Goal: Task Accomplishment & Management: Use online tool/utility

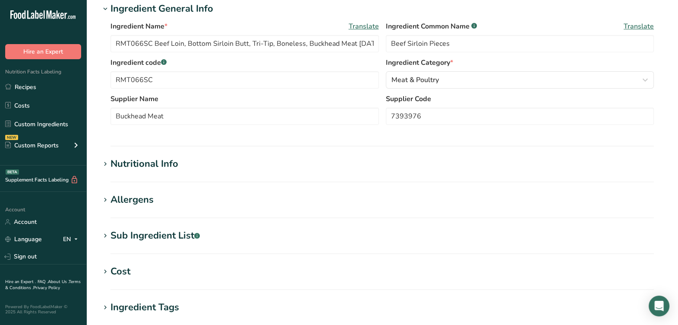
scroll to position [162, 0]
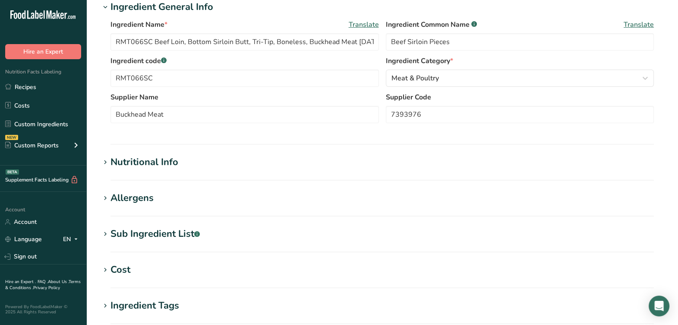
click at [177, 167] on div "Nutritional Info" at bounding box center [144, 162] width 68 height 14
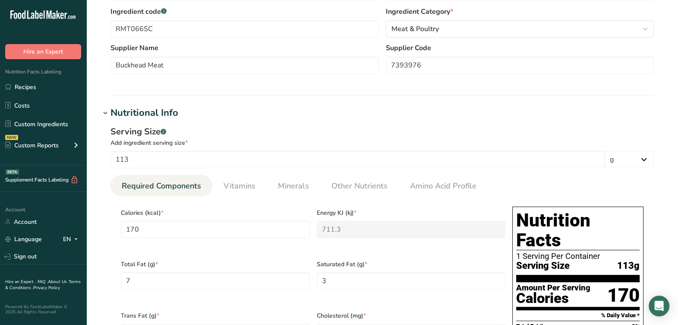
scroll to position [270, 0]
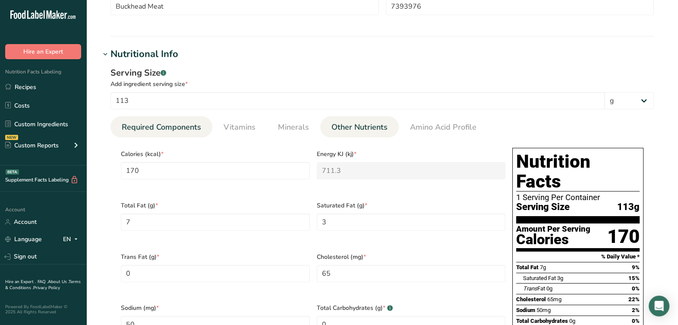
click at [368, 127] on span "Other Nutrients" at bounding box center [359, 127] width 56 height 12
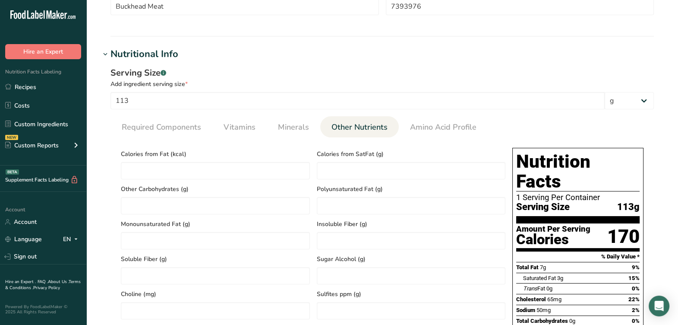
scroll to position [377, 0]
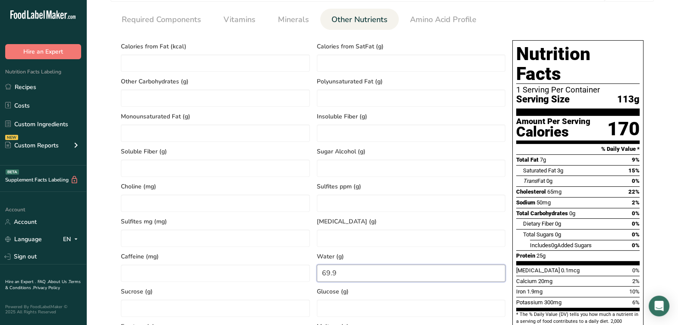
drag, startPoint x: 340, startPoint y: 275, endPoint x: 315, endPoint y: 277, distance: 24.6
click at [309, 278] on div "Calories from Fat (kcal) Calories from SatFat (g) Other Carbohydrates (g) Polyu…" at bounding box center [312, 229] width 391 height 385
type input "79"
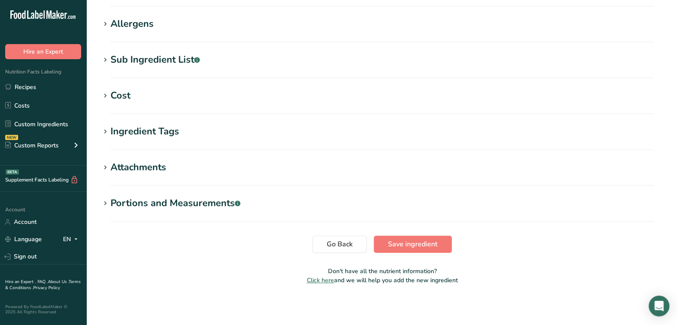
scroll to position [816, 0]
click at [410, 246] on span "Save ingredient" at bounding box center [413, 243] width 50 height 10
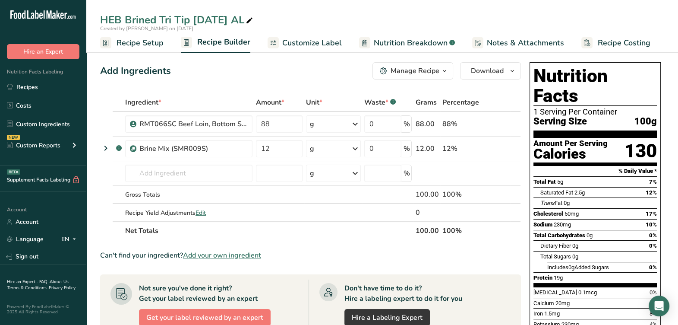
click at [440, 75] on span "button" at bounding box center [444, 71] width 10 height 10
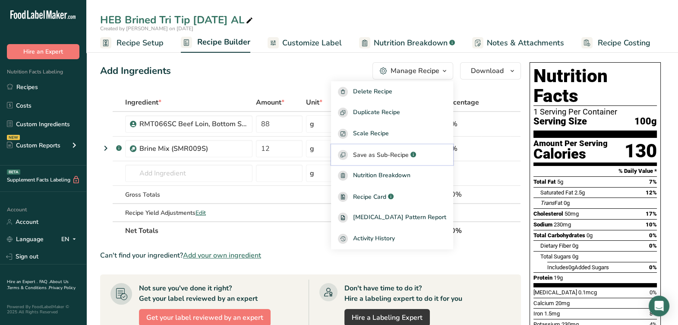
click at [416, 160] on button "Save as Sub-Recipe .a-a{fill:#347362;}.b-a{fill:#fff;}" at bounding box center [392, 154] width 122 height 21
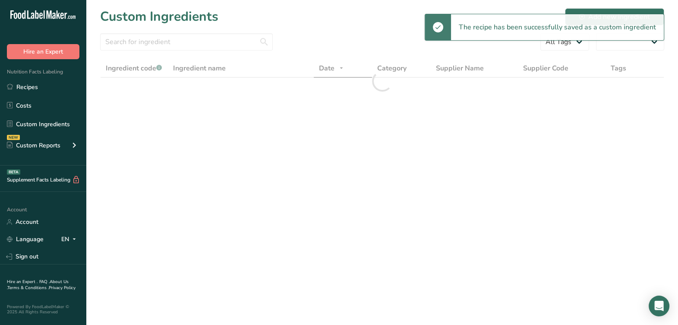
select select "30"
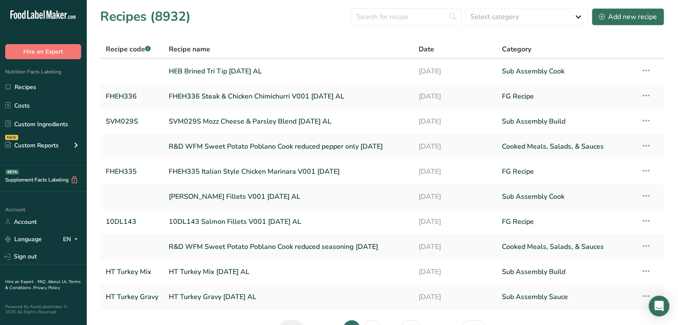
click at [637, 26] on div "Recipes (8932) Select category All Baked Goods [GEOGRAPHIC_DATA] Confectionery …" at bounding box center [382, 16] width 564 height 19
click at [631, 19] on div "Add new recipe" at bounding box center [628, 17] width 58 height 10
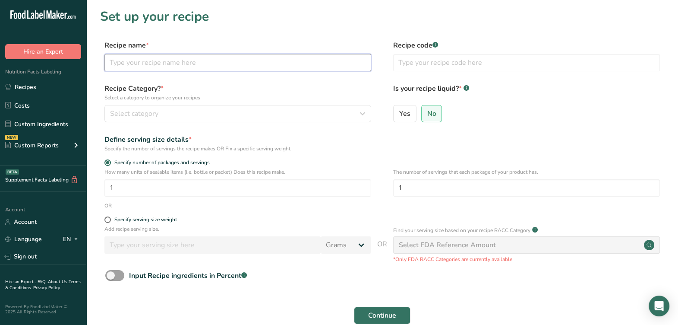
click at [249, 67] on input "text" at bounding box center [237, 62] width 267 height 17
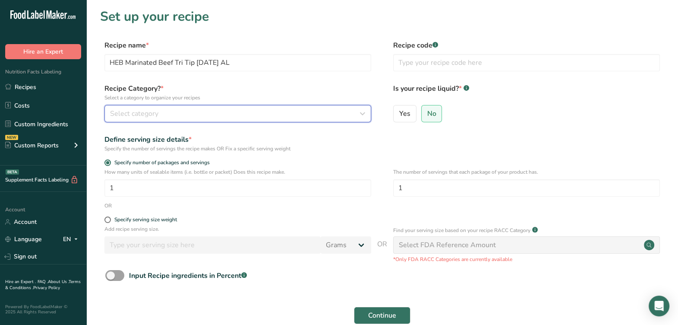
click at [201, 112] on div "Select category" at bounding box center [235, 113] width 250 height 10
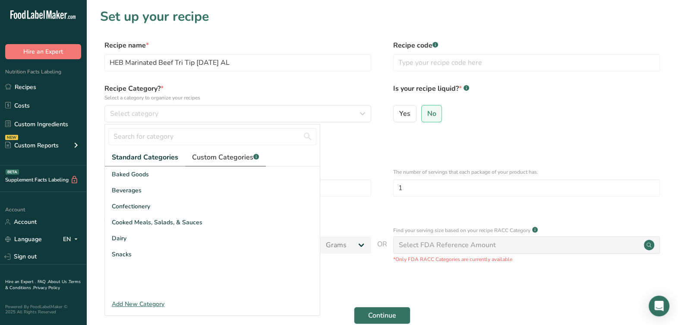
click at [223, 154] on span "Custom Categories .a-a{fill:#347362;}.b-a{fill:#fff;}" at bounding box center [225, 157] width 67 height 10
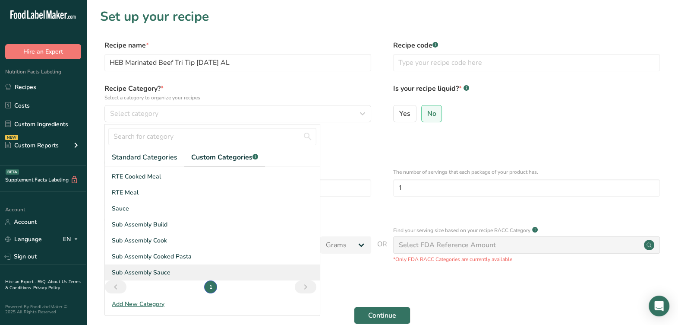
scroll to position [63, 0]
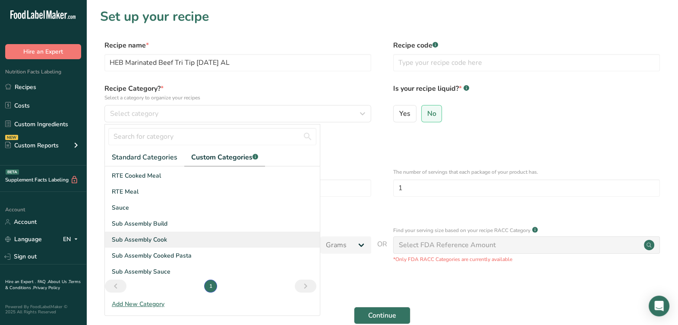
click at [203, 238] on div "Sub Assembly Cook" at bounding box center [212, 239] width 215 height 16
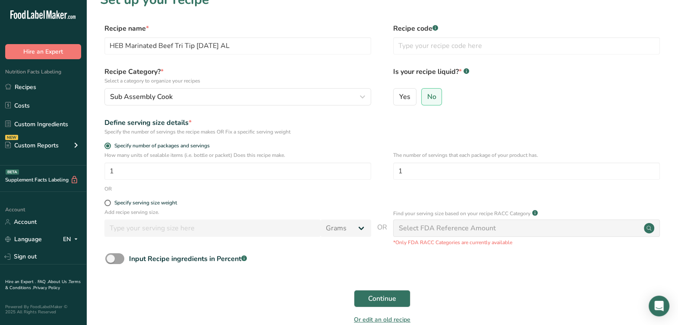
scroll to position [0, 0]
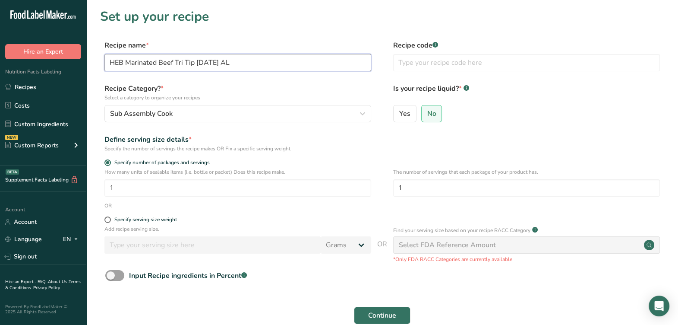
drag, startPoint x: 126, startPoint y: 62, endPoint x: 133, endPoint y: 60, distance: 7.6
click at [127, 61] on input "HEB Marinated Beef Tri Tip [DATE] AL" at bounding box center [237, 62] width 267 height 17
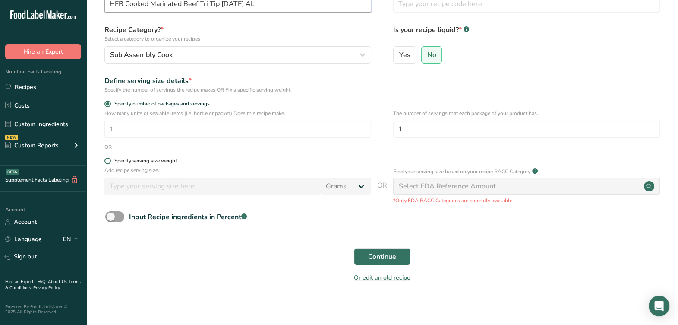
scroll to position [63, 0]
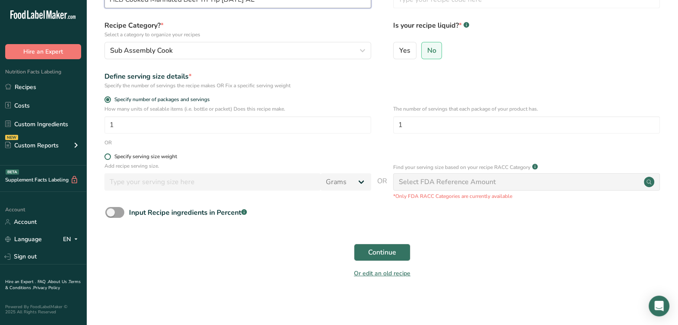
type input "HEB Cooked Marinated Beef Tri Tip [DATE] AL"
click at [154, 159] on div "Specify serving size weight" at bounding box center [145, 156] width 63 height 6
click at [110, 159] on input "Specify serving size weight" at bounding box center [107, 157] width 6 height 6
radio input "true"
radio input "false"
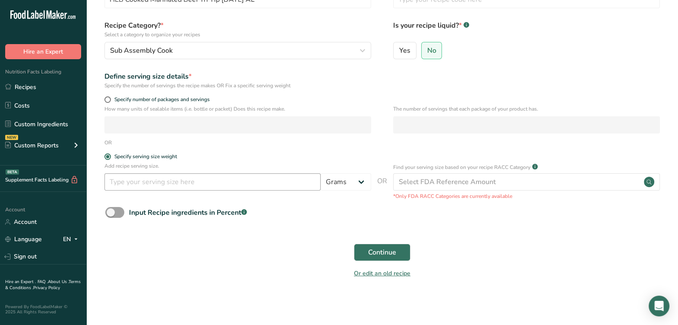
click at [154, 190] on div "Add recipe serving size. Grams kg mg mcg lb oz l mL fl oz tbsp tsp cup qt gallon" at bounding box center [237, 178] width 267 height 33
click at [153, 187] on input "number" at bounding box center [212, 181] width 216 height 17
type input "100"
click at [388, 252] on span "Continue" at bounding box center [382, 252] width 28 height 10
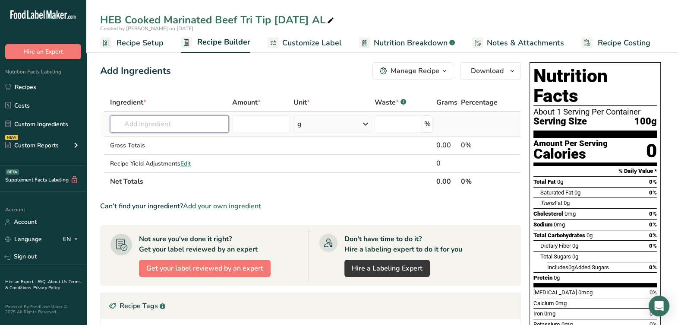
click at [192, 117] on input "text" at bounding box center [169, 123] width 119 height 17
type input "heb brined tri"
click at [139, 121] on input "text" at bounding box center [169, 123] width 119 height 17
type input "heb brined tri"
click at [186, 129] on input "text" at bounding box center [169, 123] width 119 height 17
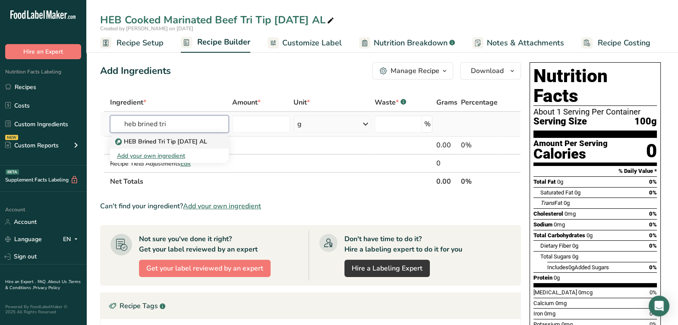
type input "heb brined tri"
click at [188, 136] on link "HEB Brined Tri Tip [DATE] AL" at bounding box center [169, 141] width 119 height 14
type input "HEB Brined Tri Tip [DATE] AL"
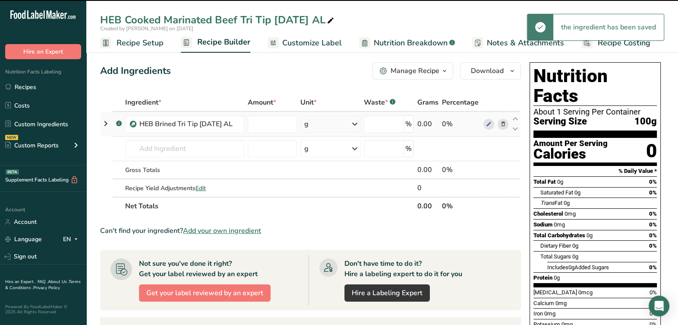
type input "0"
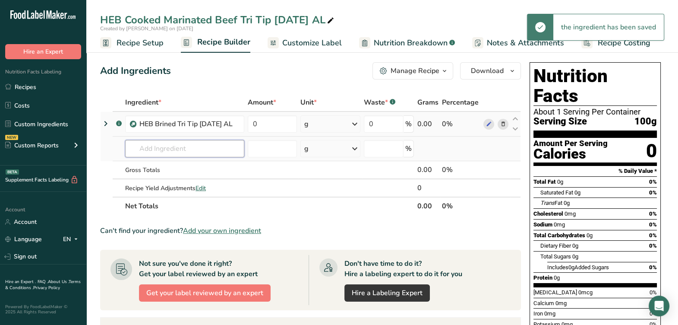
click at [215, 145] on input "text" at bounding box center [184, 148] width 119 height 17
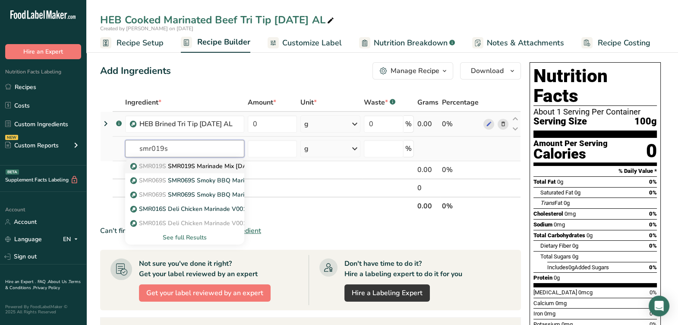
type input "smr019s"
click at [211, 164] on p "SMR019S SMR019S Marinade Mix [DATE] AL" at bounding box center [198, 165] width 133 height 9
type input "SMR019S Marinade Mix [DATE] AL"
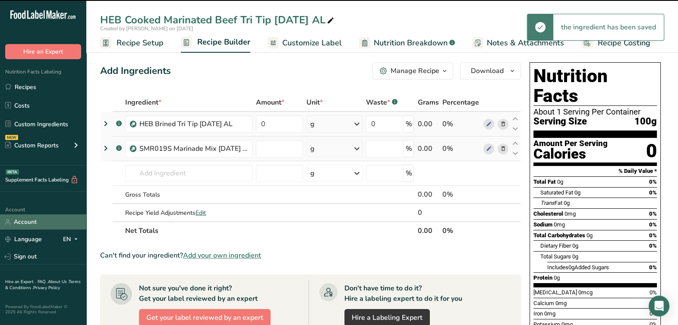
type input "0"
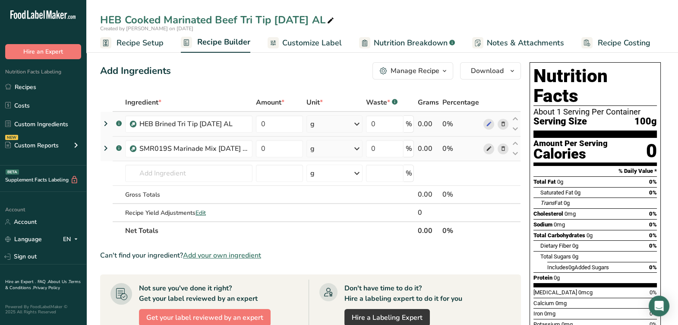
click at [489, 151] on icon at bounding box center [489, 148] width 6 height 9
